Goal: Information Seeking & Learning: Learn about a topic

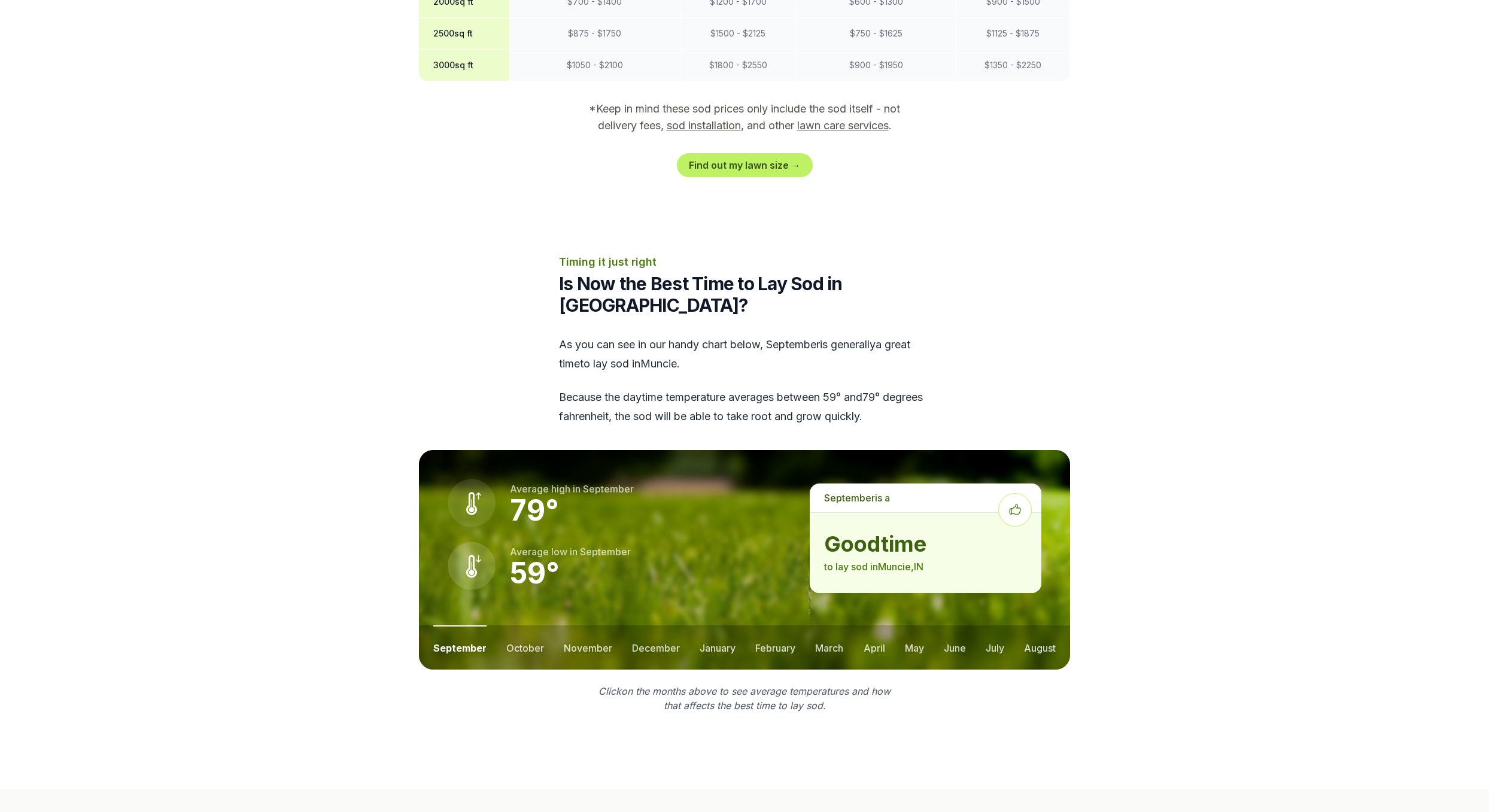
scroll to position [1555, 0]
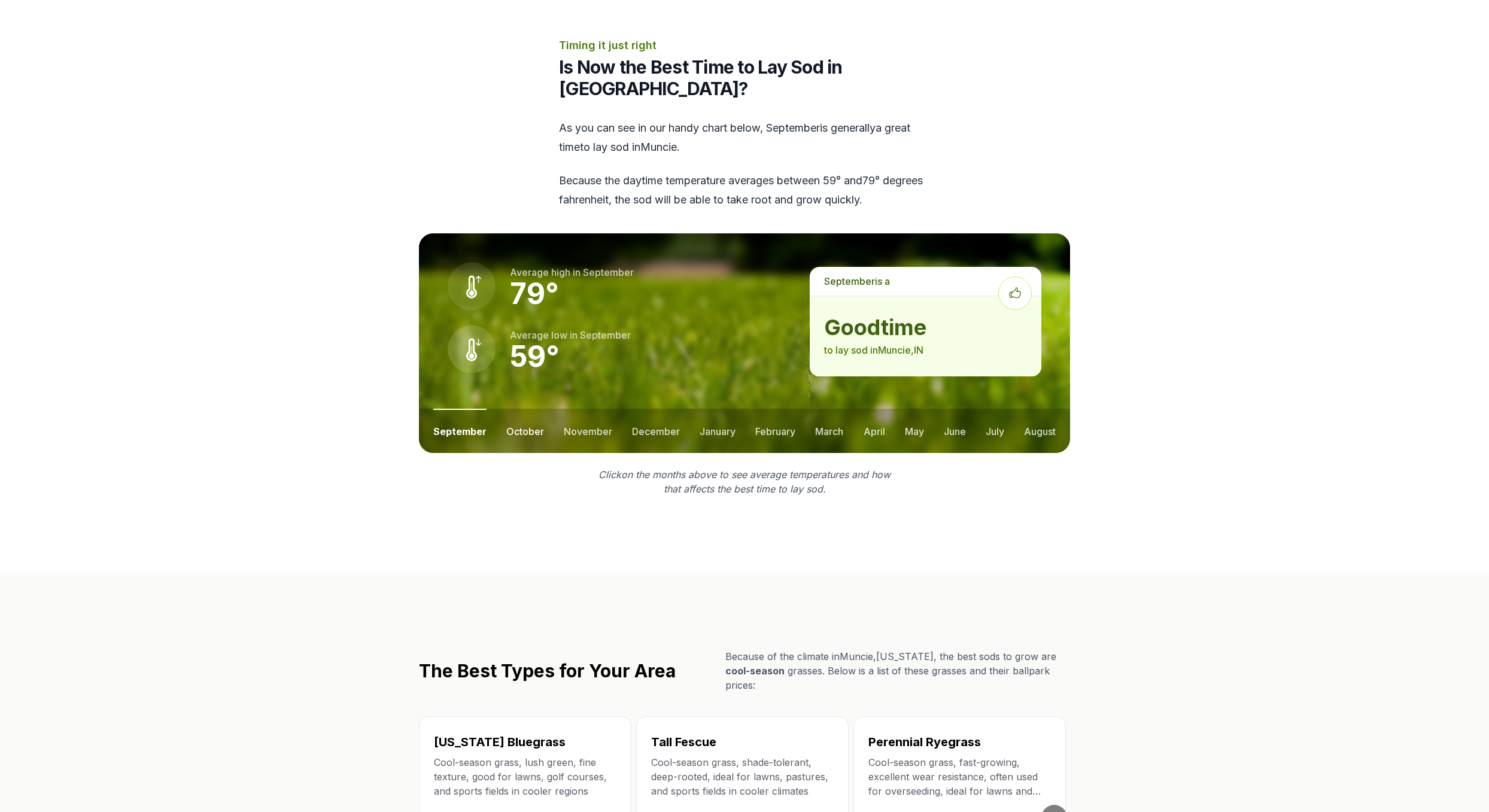
click at [514, 409] on button "october" at bounding box center [524, 430] width 37 height 44
click at [568, 409] on button "november" at bounding box center [588, 430] width 49 height 44
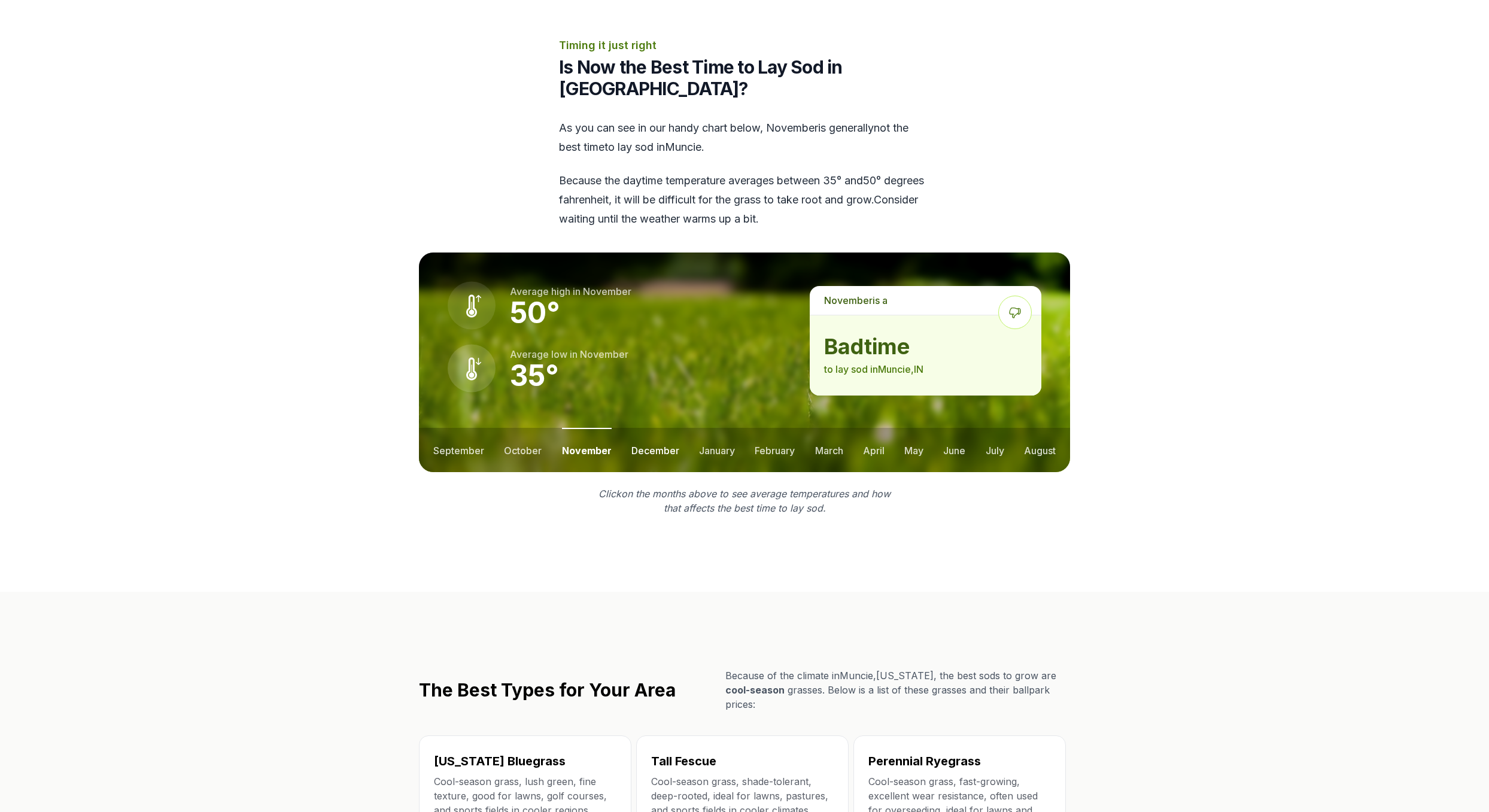
click at [659, 428] on button "december" at bounding box center [655, 449] width 48 height 44
drag, startPoint x: 728, startPoint y: 391, endPoint x: 739, endPoint y: 392, distance: 11.0
click at [729, 428] on button "january" at bounding box center [717, 449] width 36 height 44
click at [870, 428] on button "april" at bounding box center [875, 449] width 22 height 44
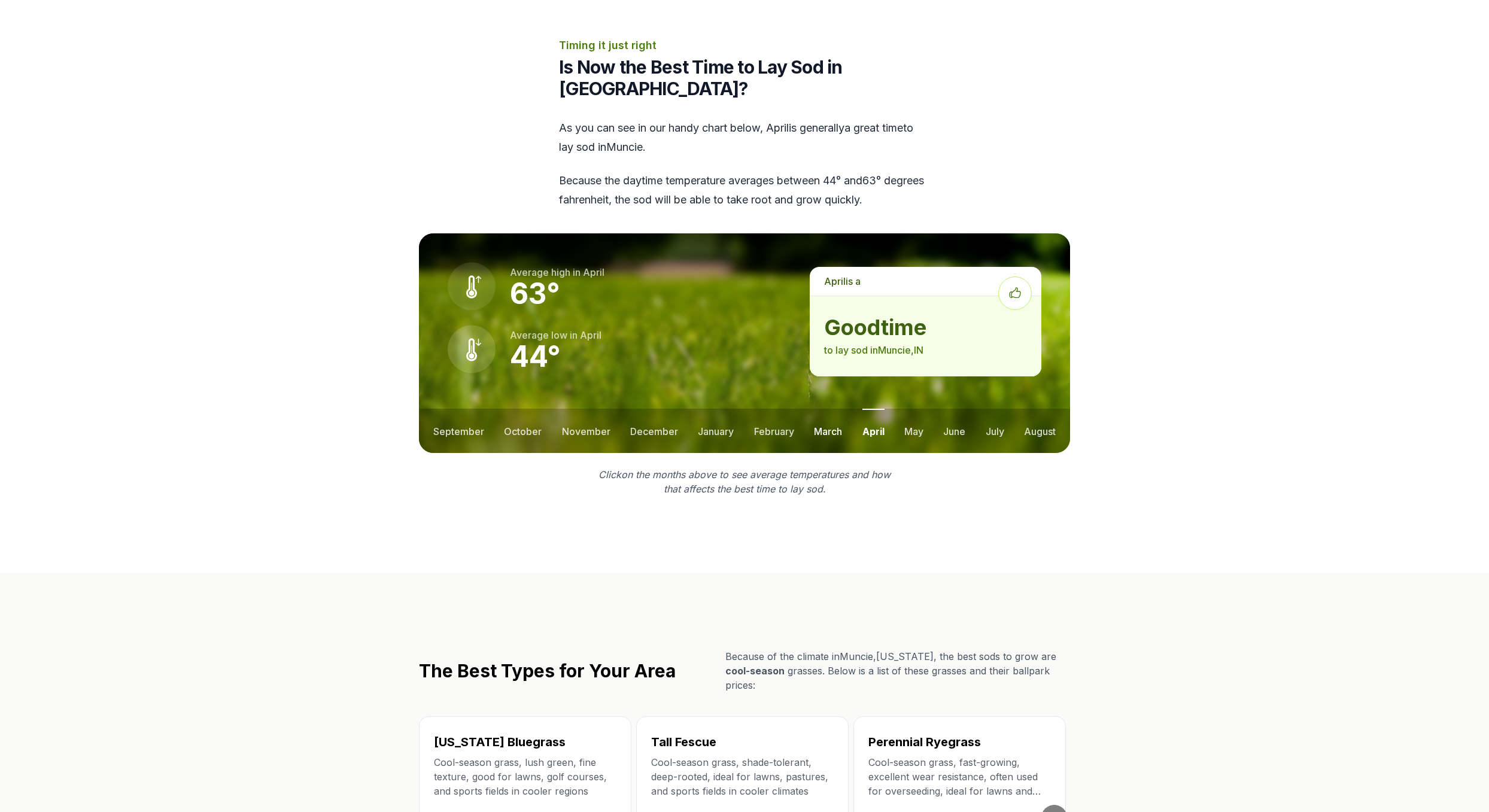
click at [823, 409] on button "march" at bounding box center [828, 430] width 28 height 44
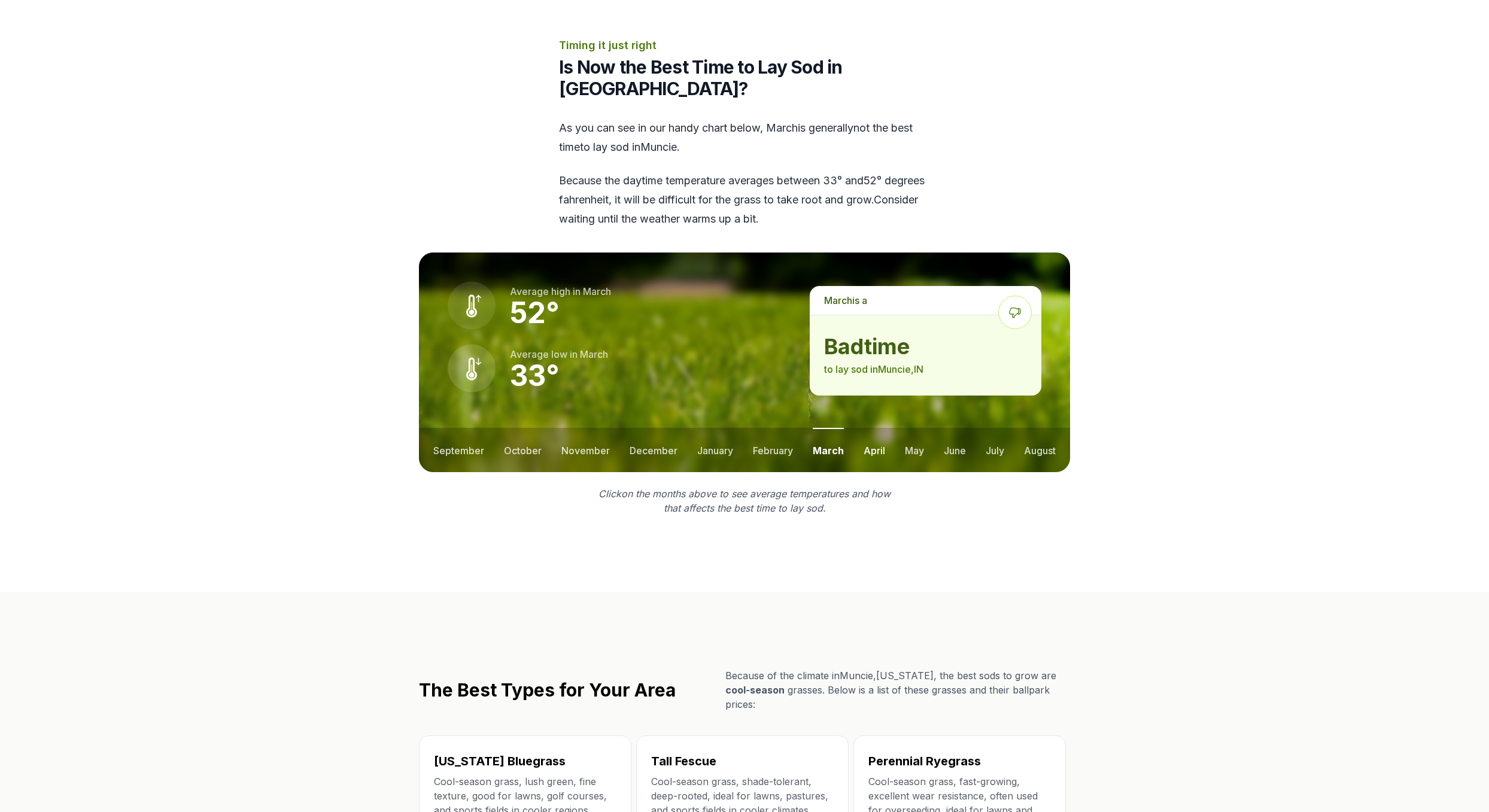
click at [876, 428] on button "april" at bounding box center [874, 449] width 22 height 44
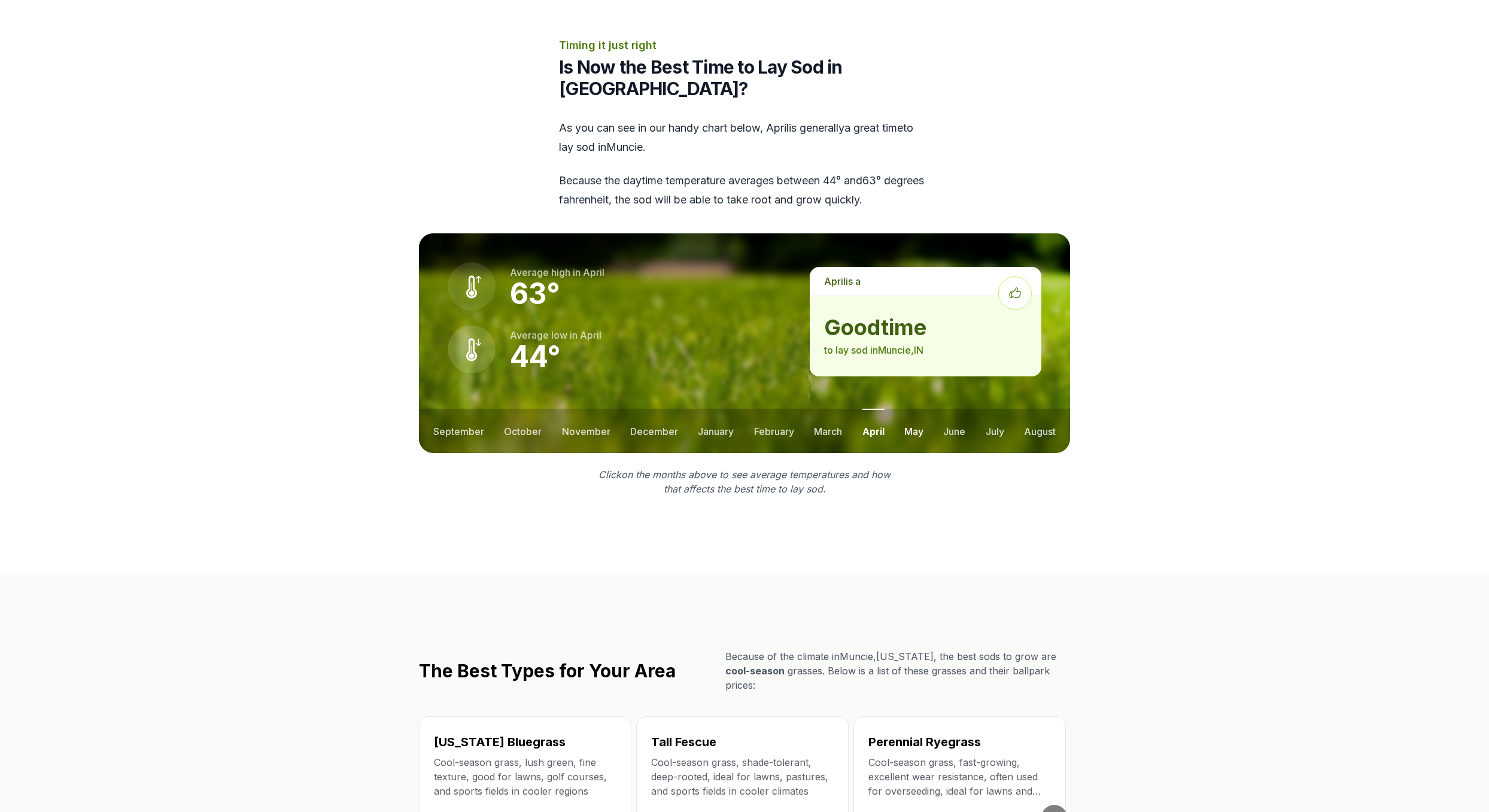
click at [913, 409] on button "may" at bounding box center [914, 430] width 19 height 44
click at [959, 409] on button "june" at bounding box center [955, 430] width 23 height 44
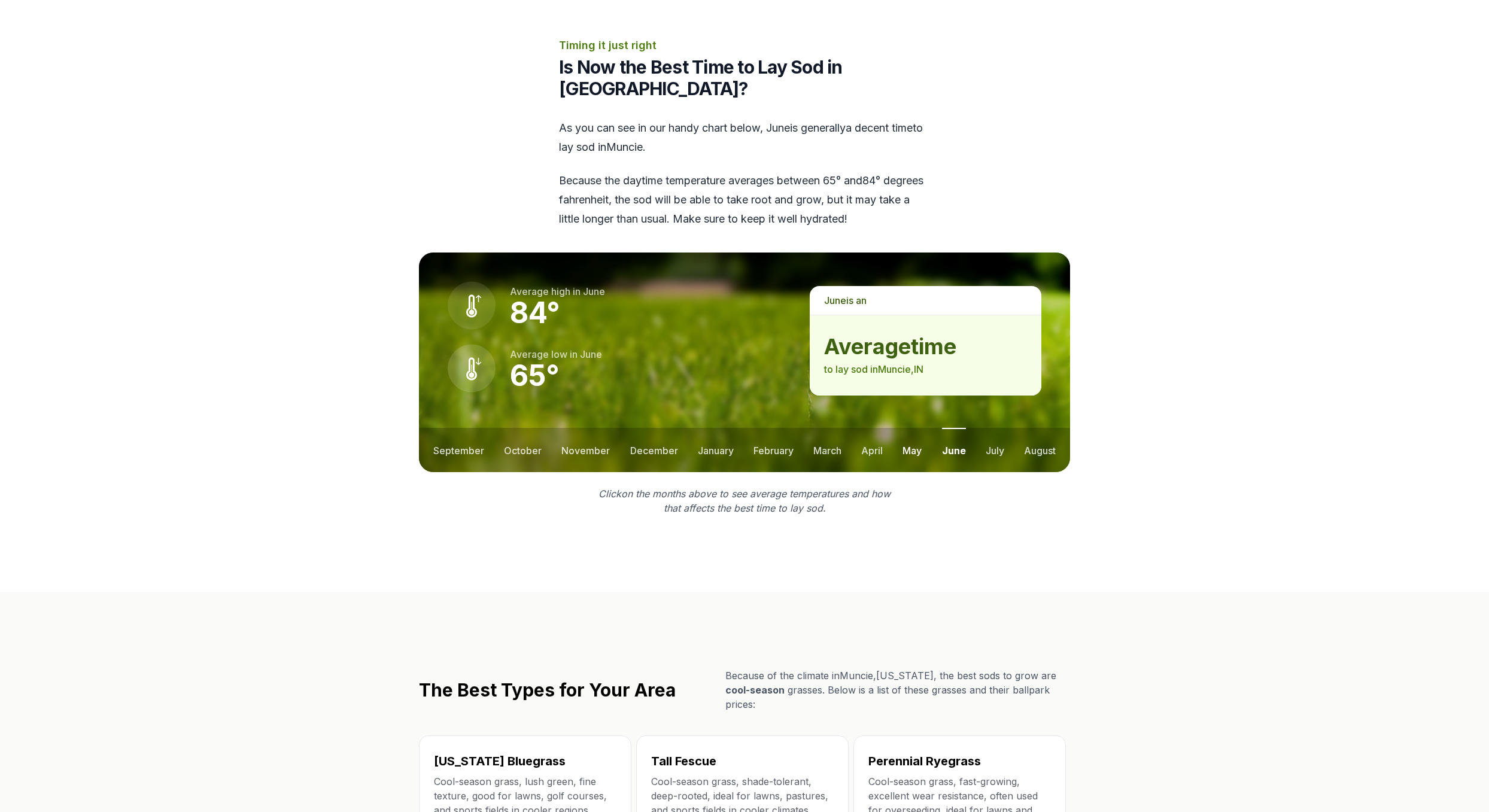
click at [911, 428] on button "may" at bounding box center [912, 449] width 19 height 44
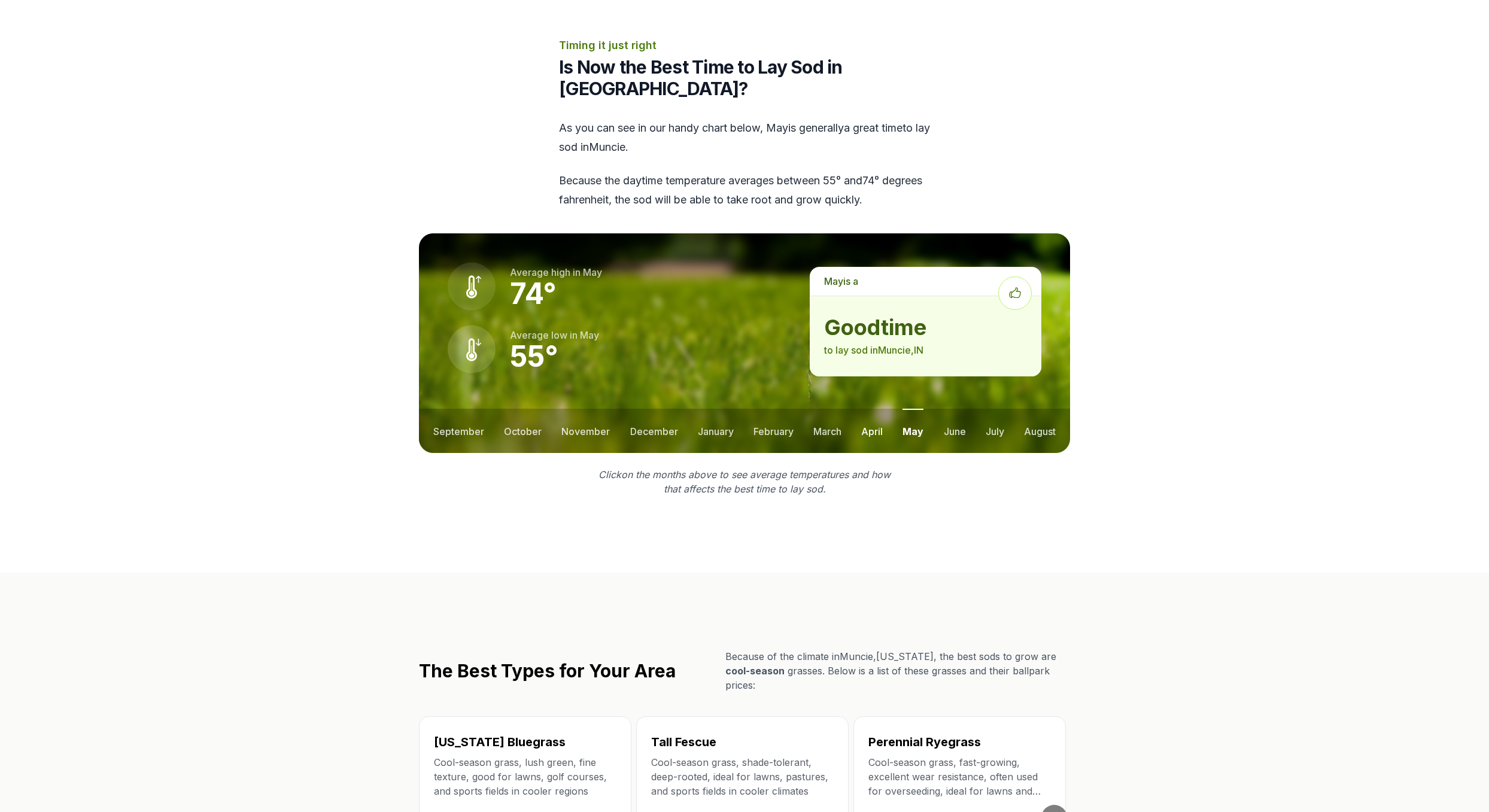
click at [868, 409] on button "april" at bounding box center [871, 430] width 22 height 44
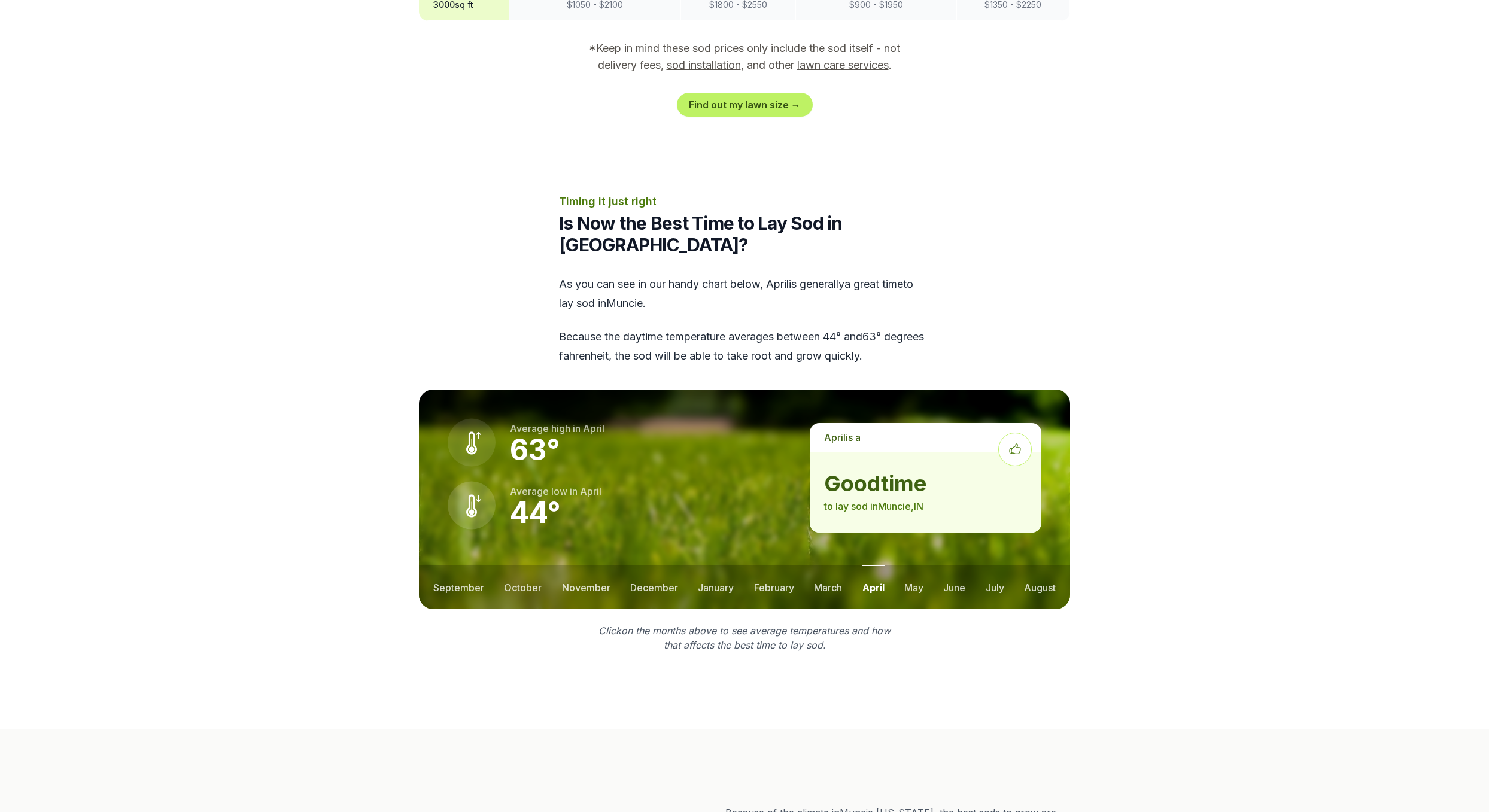
scroll to position [1376, 0]
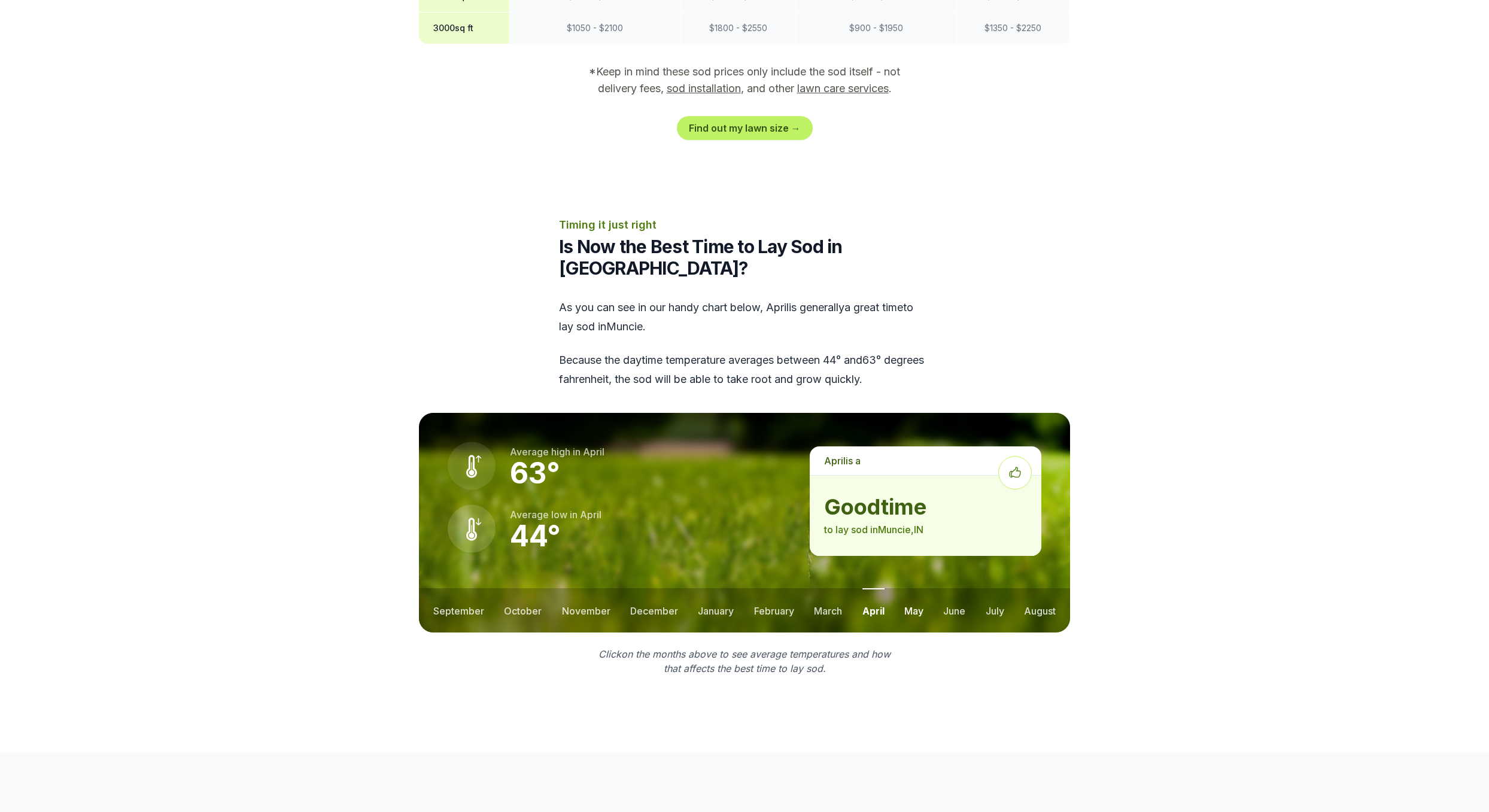
click at [914, 588] on button "may" at bounding box center [914, 610] width 19 height 44
click at [509, 588] on button "october" at bounding box center [522, 610] width 37 height 44
click at [456, 588] on button "september" at bounding box center [458, 610] width 51 height 44
click at [506, 588] on button "october" at bounding box center [524, 610] width 37 height 44
click at [475, 588] on button "september" at bounding box center [458, 610] width 51 height 44
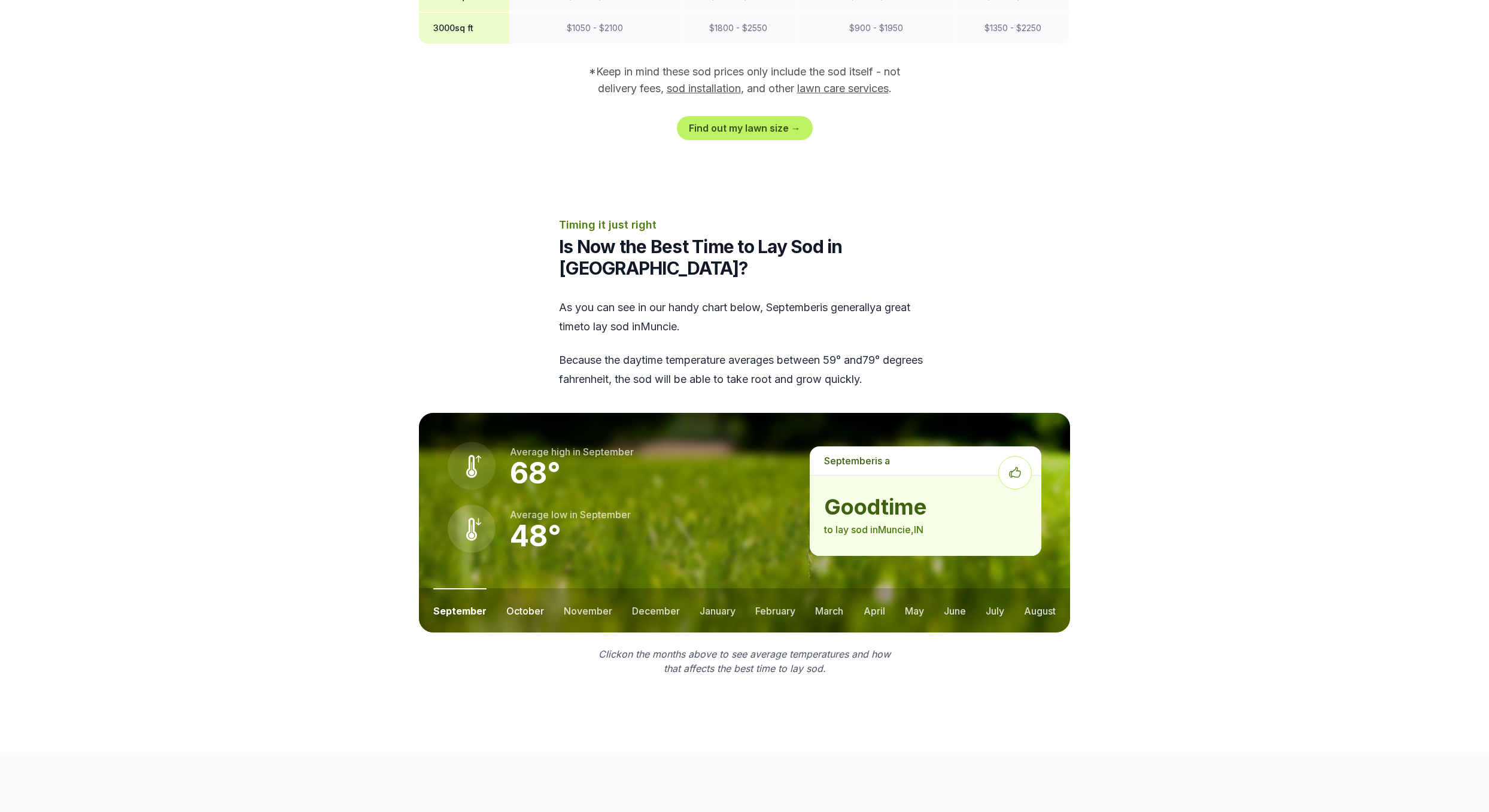
click at [541, 588] on button "october" at bounding box center [524, 610] width 37 height 44
